Goal: Task Accomplishment & Management: Complete application form

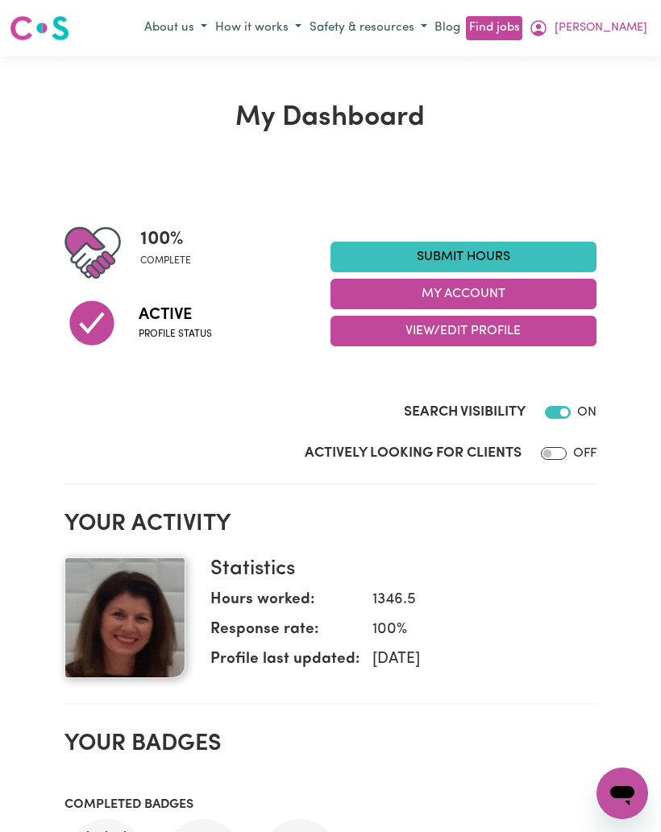
click at [539, 255] on link "Submit Hours" at bounding box center [463, 257] width 266 height 31
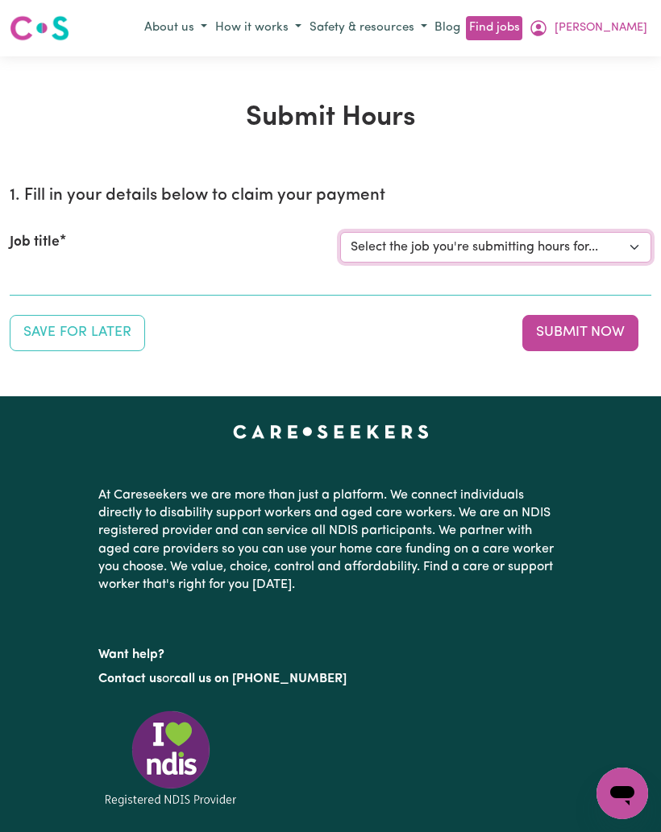
click at [555, 240] on select "Select the job you're submitting hours for... [[PERSON_NAME]] Support Worker Ne…" at bounding box center [495, 247] width 311 height 31
select select "12525"
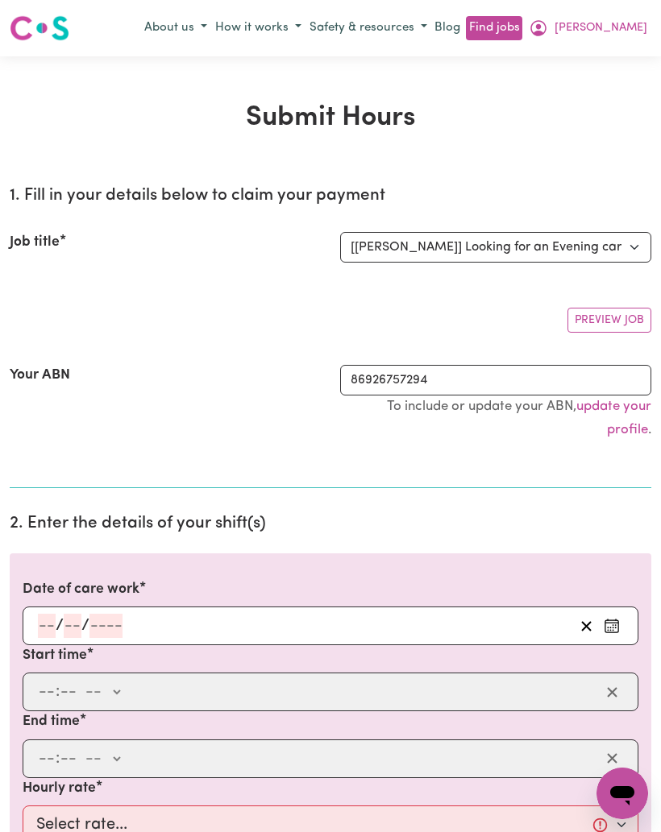
click at [44, 620] on input "number" at bounding box center [47, 626] width 18 height 24
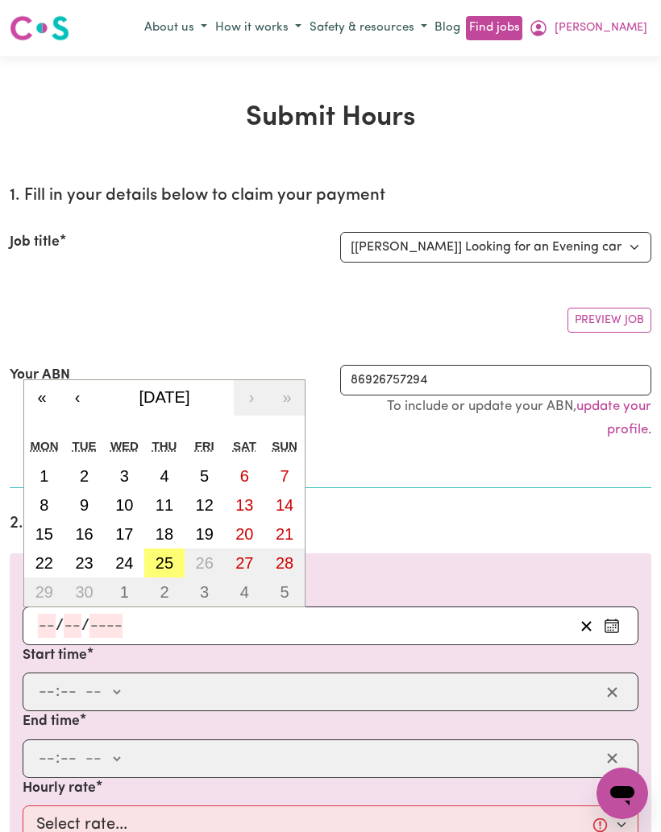
scroll to position [47, 0]
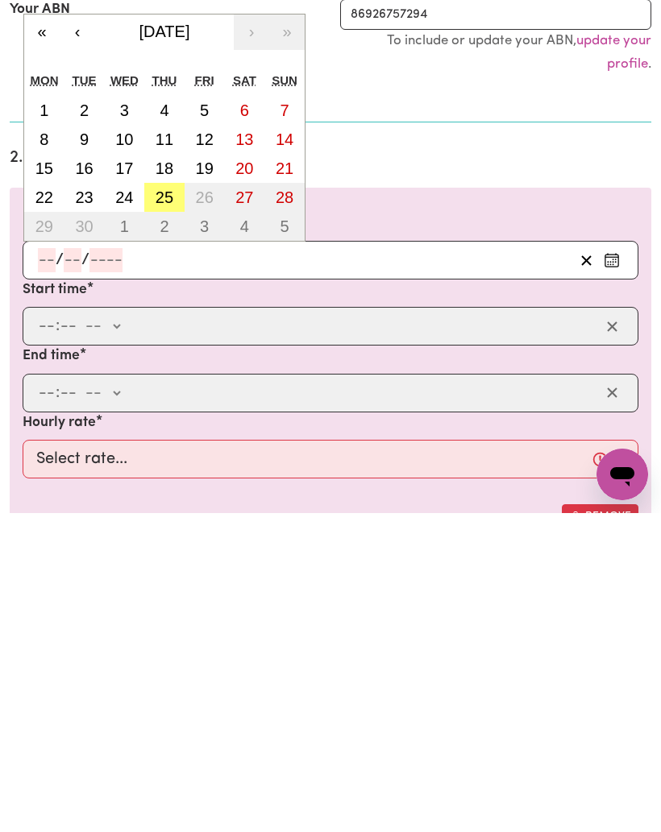
click at [165, 508] on abbr "25" at bounding box center [165, 517] width 18 height 18
type input "[DATE]"
type input "25"
type input "9"
type input "2025"
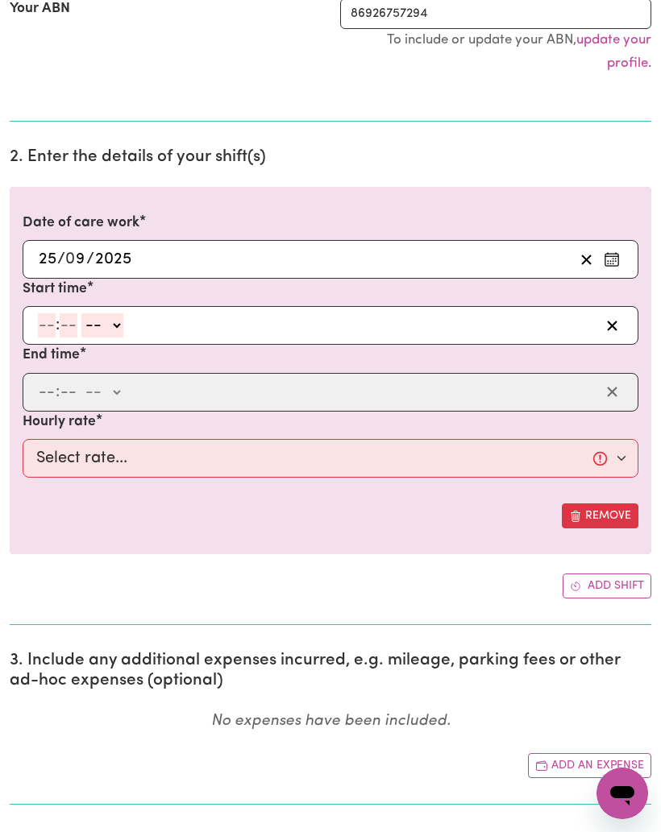
click at [44, 325] on input "number" at bounding box center [47, 325] width 18 height 24
type input "1"
type input "6"
type input "0"
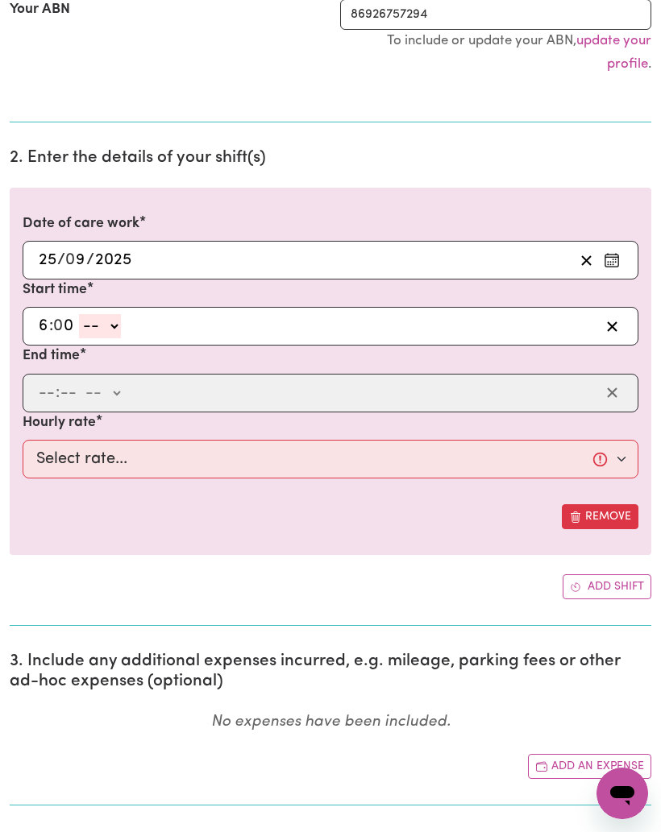
click at [117, 317] on select "-- am pm" at bounding box center [100, 326] width 42 height 24
select select "pm"
type input "18:00"
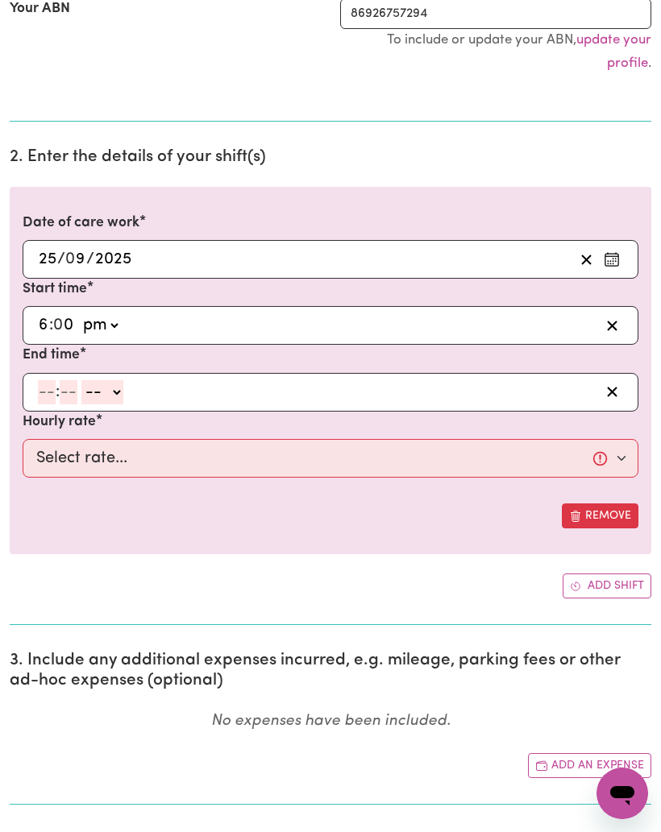
click at [39, 388] on input "number" at bounding box center [47, 392] width 18 height 24
type input "10"
type input "0"
click at [119, 381] on select "-- am pm" at bounding box center [106, 393] width 42 height 24
select select "pm"
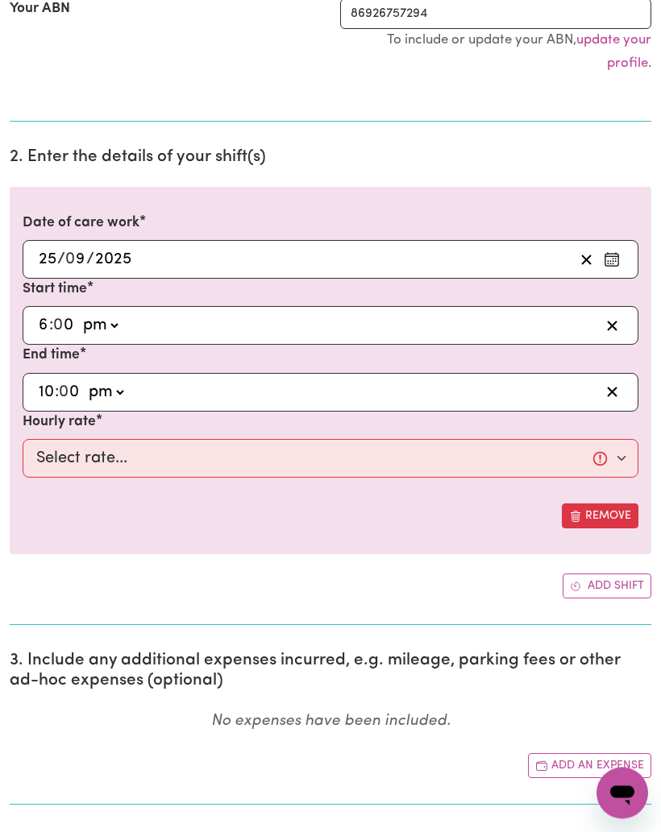
type input "22:00"
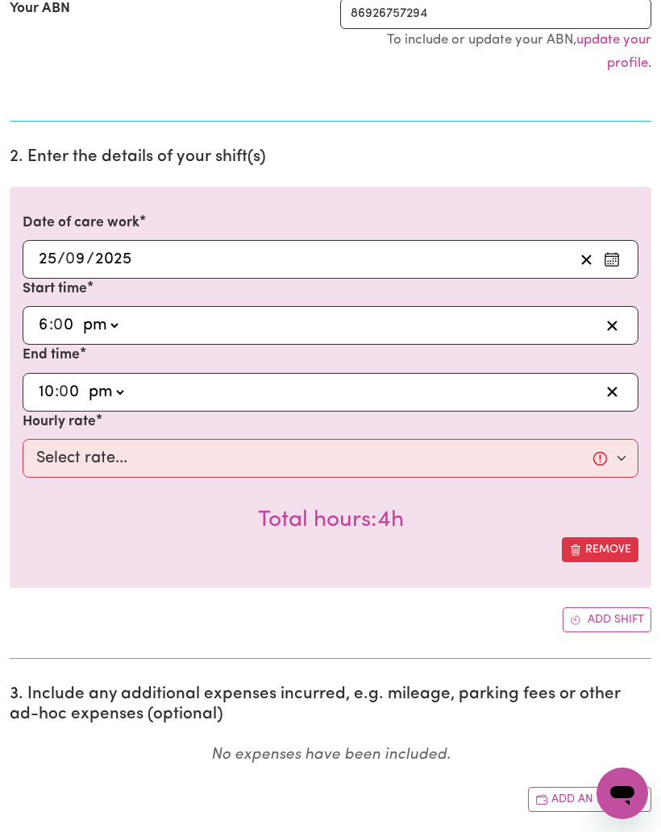
click at [169, 461] on select "Select rate... $60.00 (Weekday)" at bounding box center [331, 458] width 616 height 39
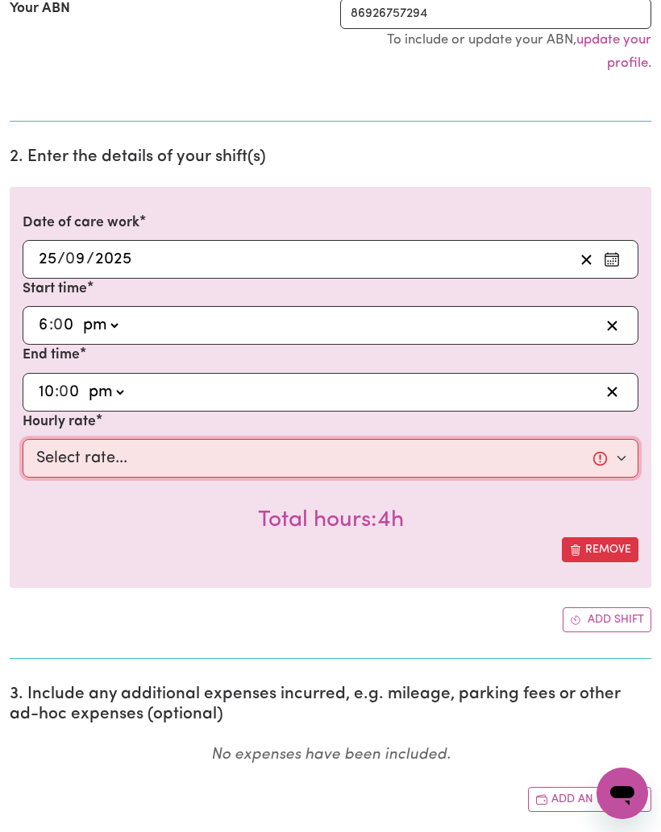
select select "60-Weekday"
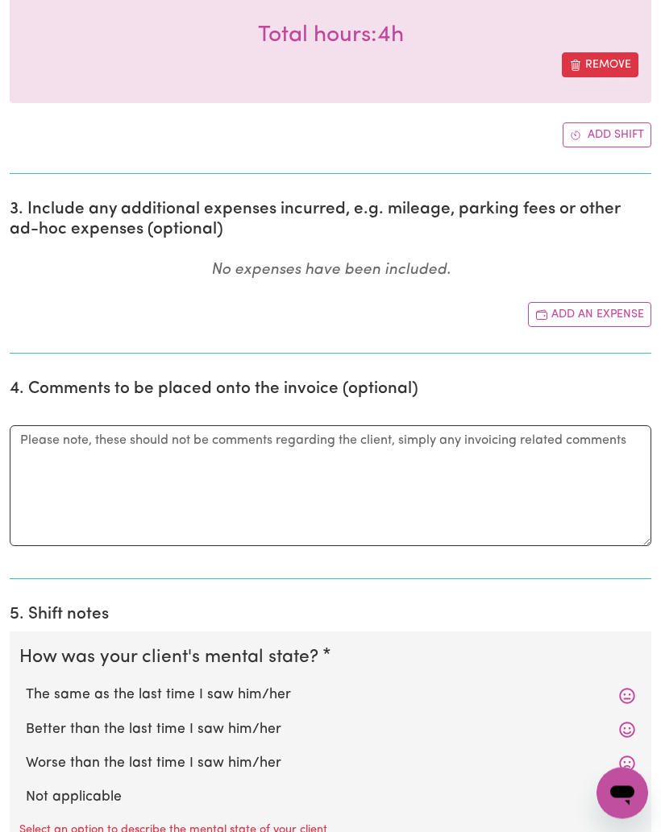
scroll to position [852, 0]
click at [266, 686] on label "The same as the last time I saw him/her" at bounding box center [330, 695] width 609 height 21
click at [26, 685] on input "The same as the last time I saw him/her" at bounding box center [25, 684] width 1 height 1
radio input "true"
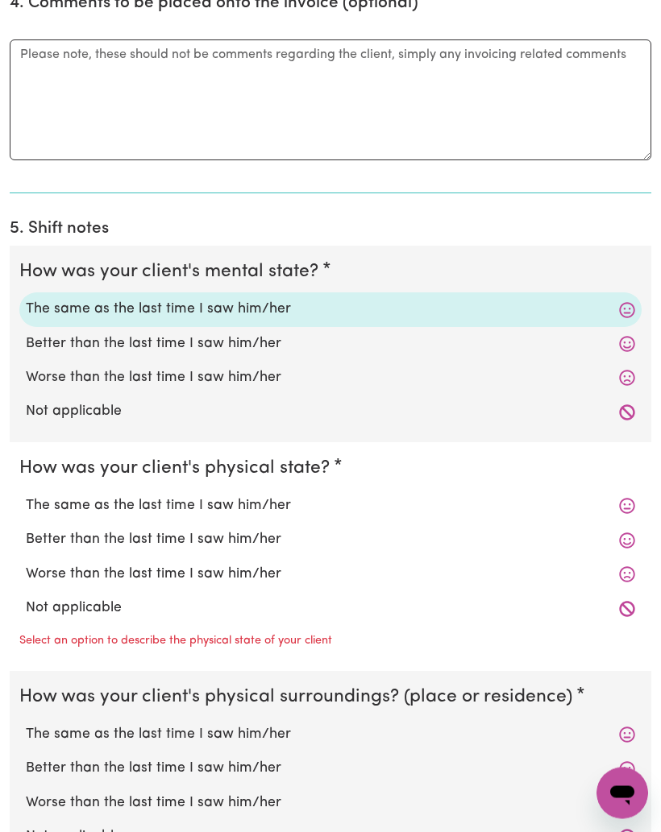
scroll to position [1221, 0]
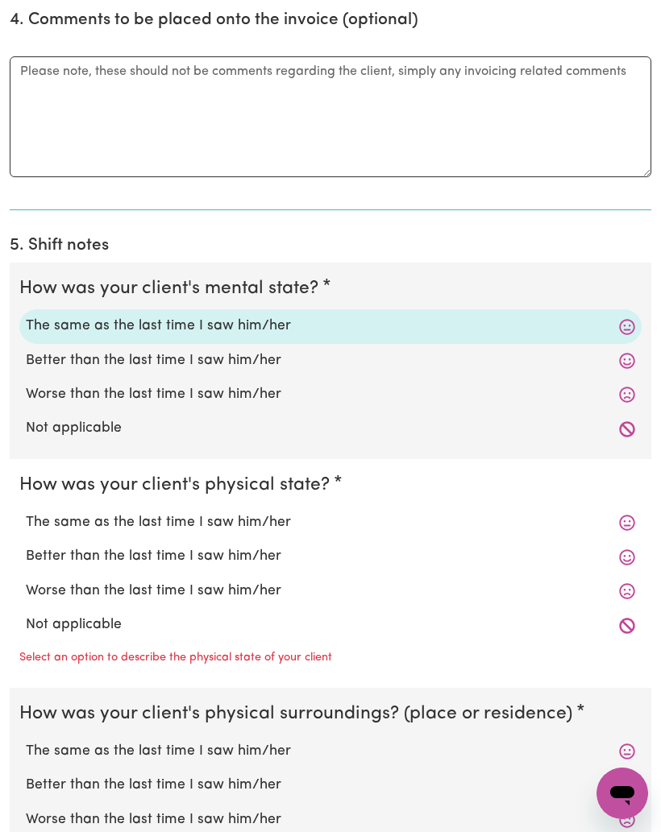
click at [280, 512] on label "The same as the last time I saw him/her" at bounding box center [330, 522] width 609 height 21
click at [26, 512] on input "The same as the last time I saw him/her" at bounding box center [25, 512] width 1 height 1
radio input "true"
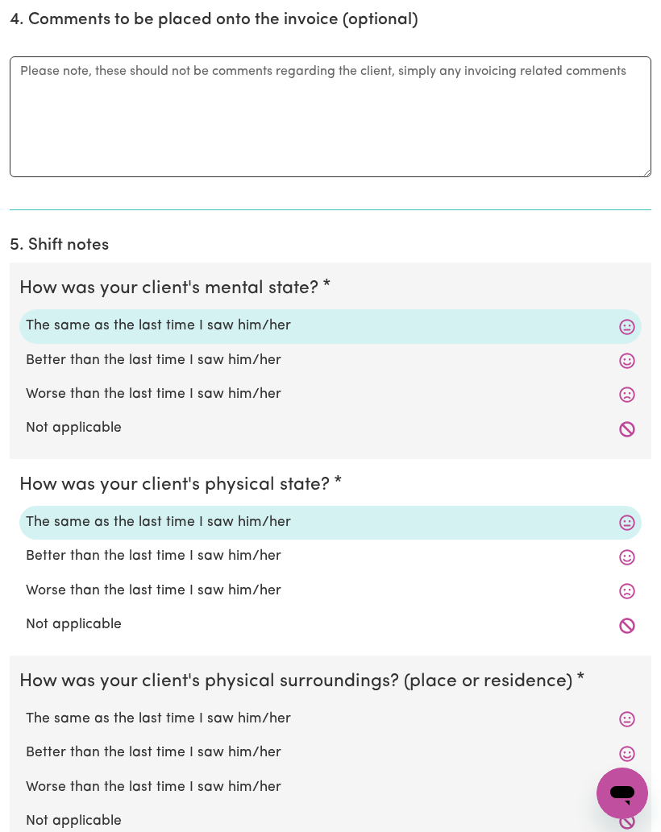
click at [269, 709] on label "The same as the last time I saw him/her" at bounding box center [330, 719] width 609 height 21
click at [26, 708] on input "The same as the last time I saw him/her" at bounding box center [25, 708] width 1 height 1
radio input "true"
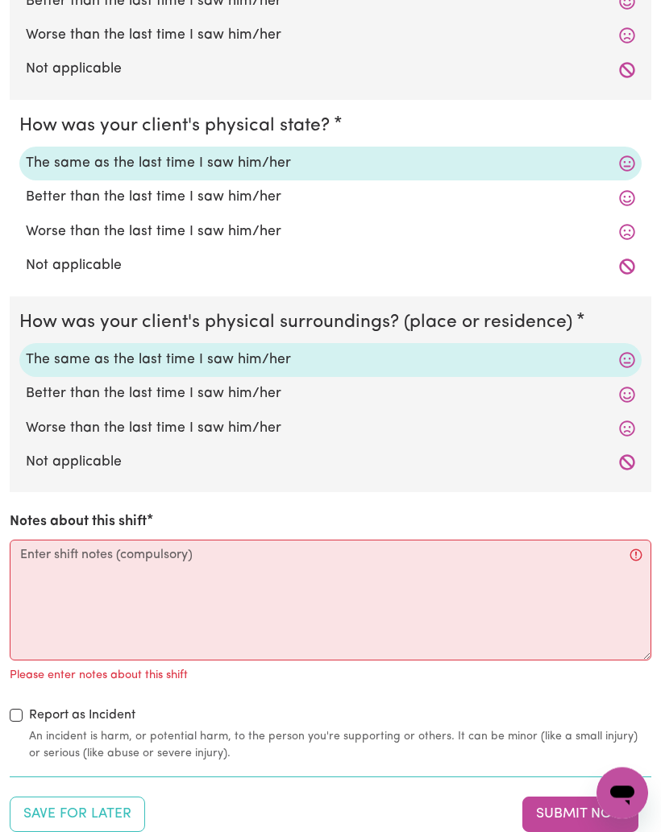
scroll to position [1578, 0]
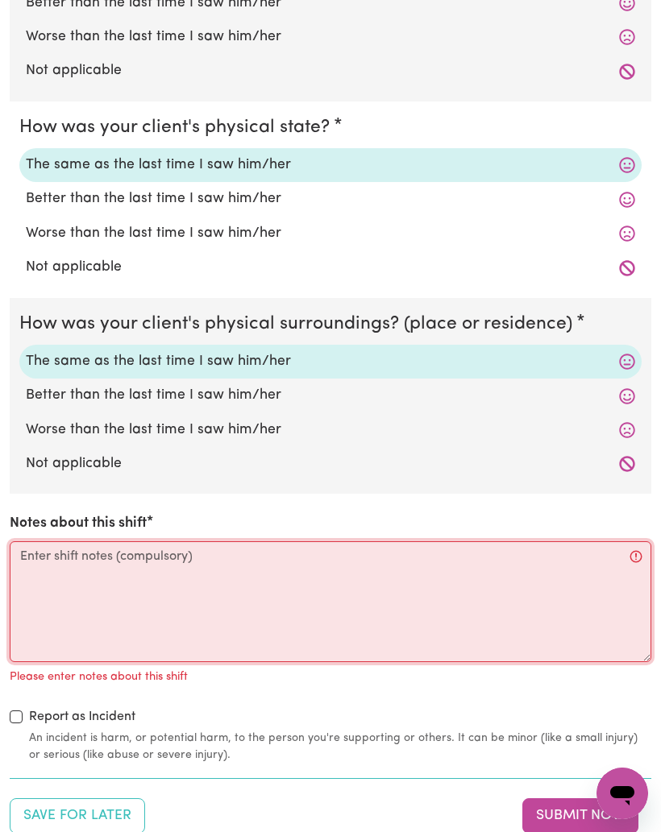
click at [396, 599] on textarea "Notes about this shift" at bounding box center [330, 601] width 641 height 121
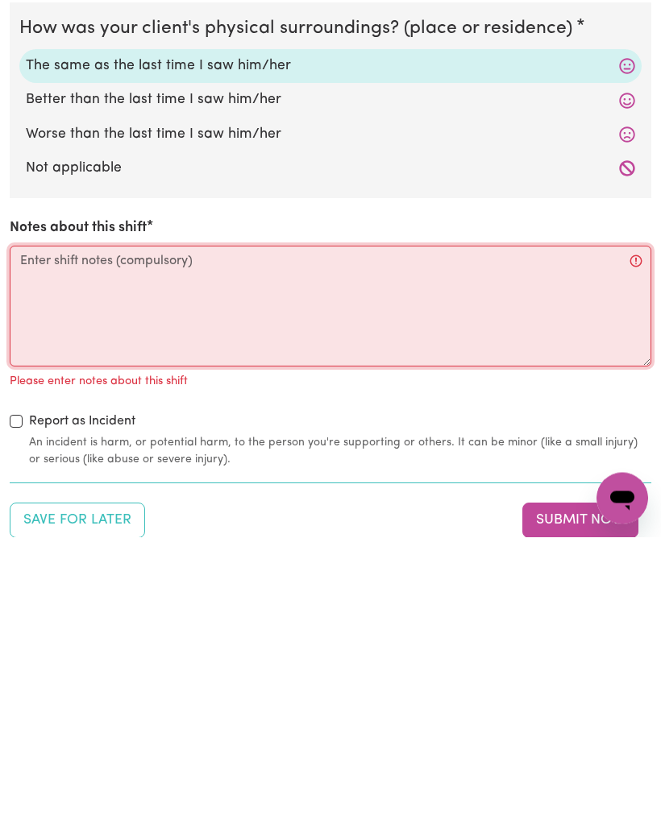
scroll to position [1947, 0]
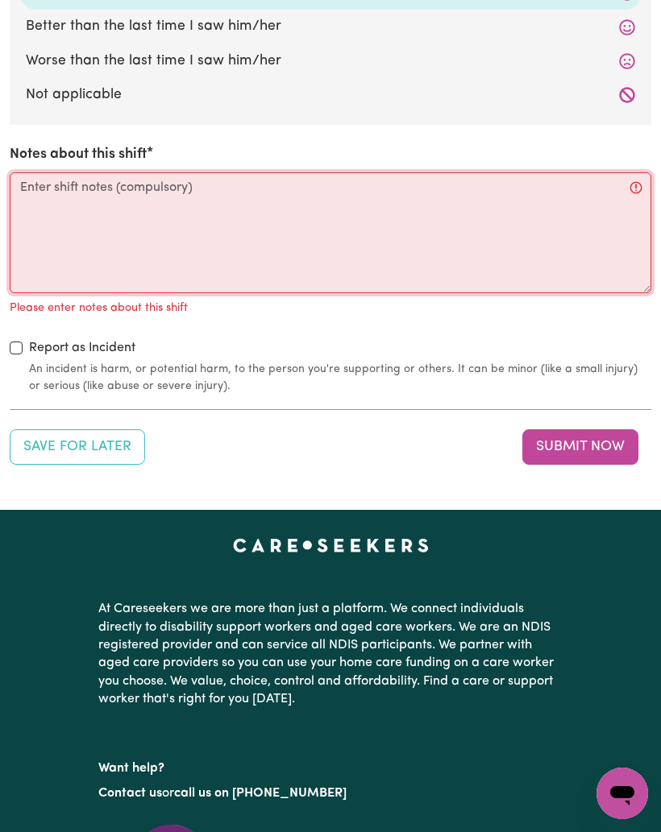
click at [393, 225] on textarea "Notes about this shift" at bounding box center [330, 232] width 641 height 121
paste textarea "we watched tv and assisted [PERSON_NAME] with her bedtime routine"
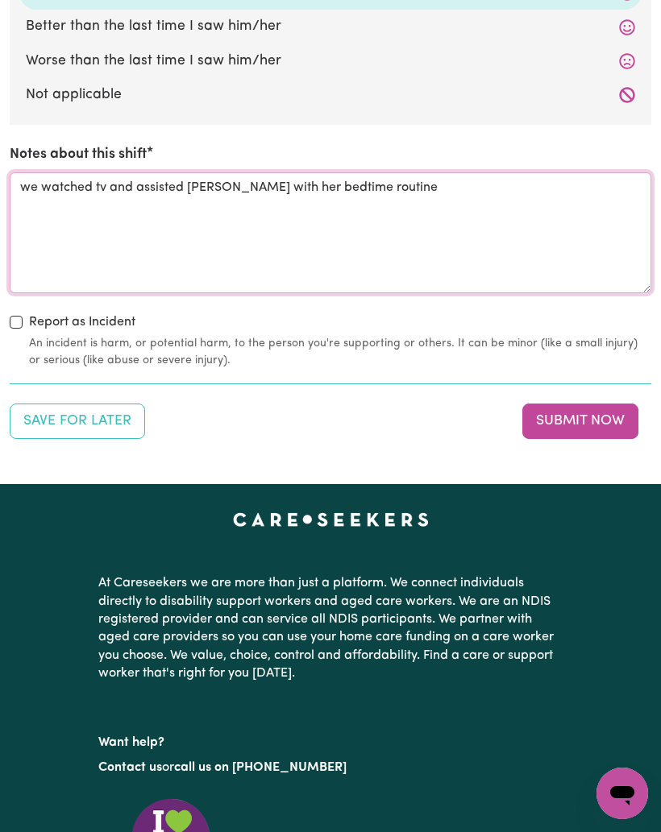
click at [167, 201] on textarea "we watched tv and assisted [PERSON_NAME] with her bedtime routine" at bounding box center [330, 232] width 641 height 121
click at [133, 174] on textarea "we watched tv and assisted [PERSON_NAME] with her bedtime routine" at bounding box center [330, 232] width 641 height 121
click at [25, 172] on textarea "we watched tv and I assisted [PERSON_NAME] with her bedtime routine" at bounding box center [330, 232] width 641 height 121
click at [96, 172] on textarea "Tonight I made stuffed we watched tv and I assisted [PERSON_NAME] with her bedt…" at bounding box center [330, 232] width 641 height 121
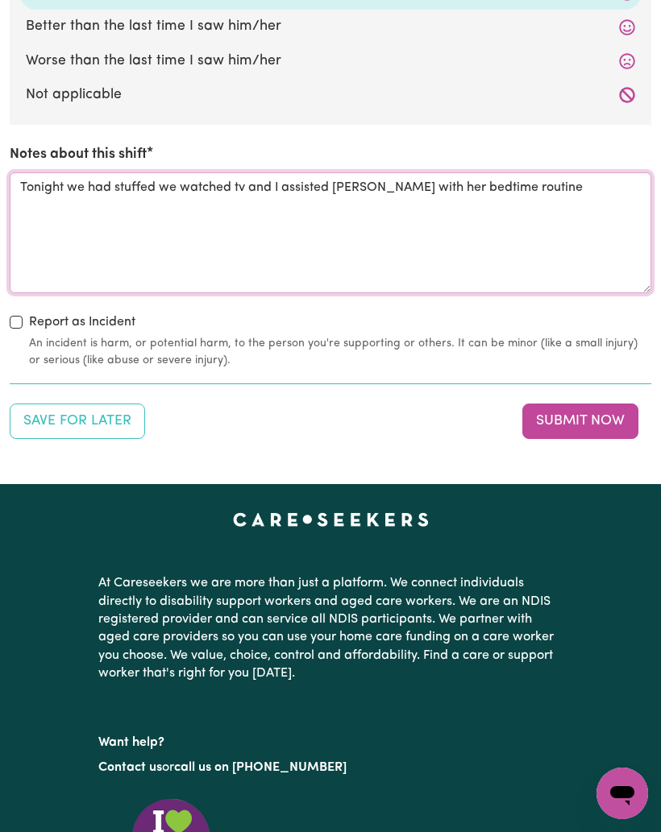
click at [155, 172] on textarea "Tonight we had stuffed we watched tv and I assisted [PERSON_NAME] with her bedt…" at bounding box center [330, 232] width 641 height 121
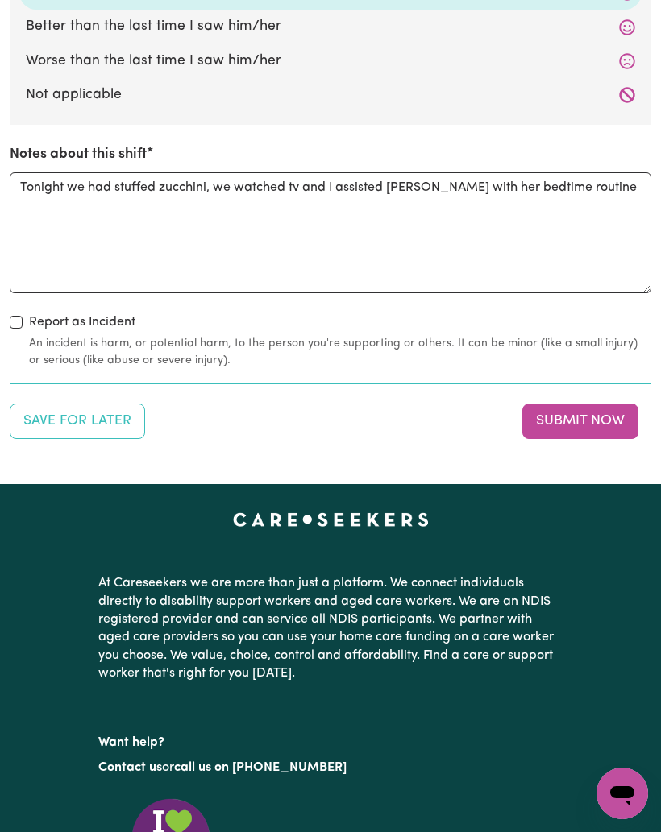
scroll to position [1948, 0]
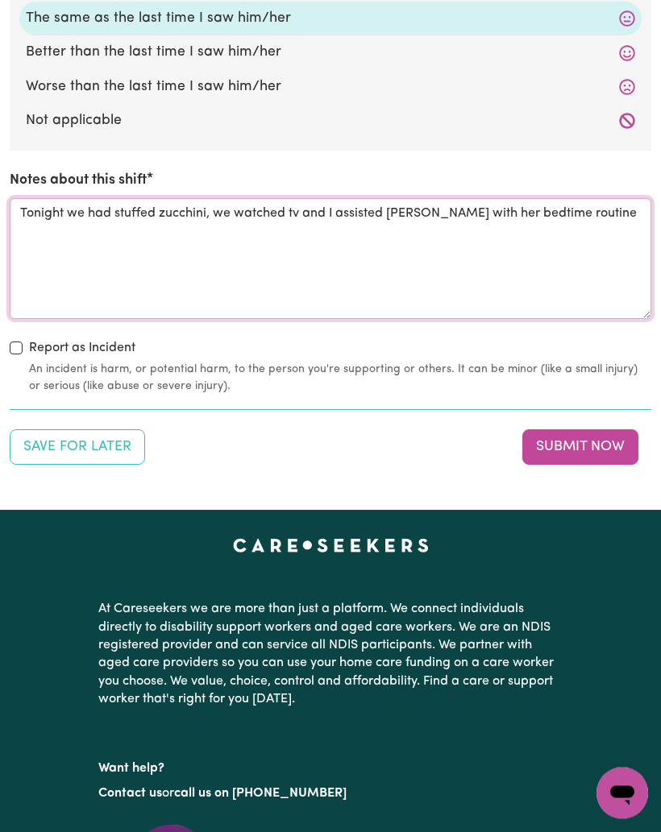
type textarea "Tonight we had stuffed zucchini, we watched tv and I assisted [PERSON_NAME] wit…"
click at [608, 430] on button "Submit Now" at bounding box center [580, 447] width 116 height 35
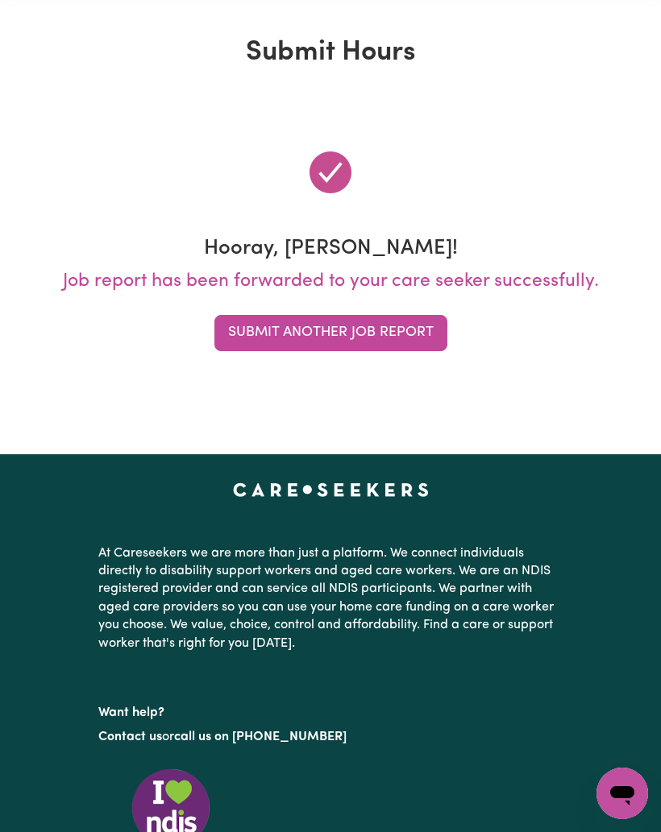
scroll to position [0, 0]
